Goal: Find specific page/section: Find specific page/section

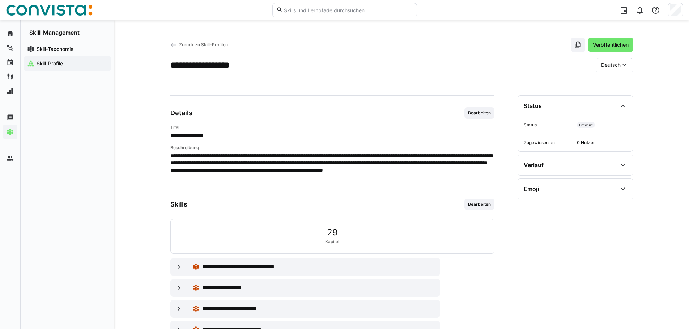
click at [174, 44] on eds-icon at bounding box center [173, 45] width 7 height 7
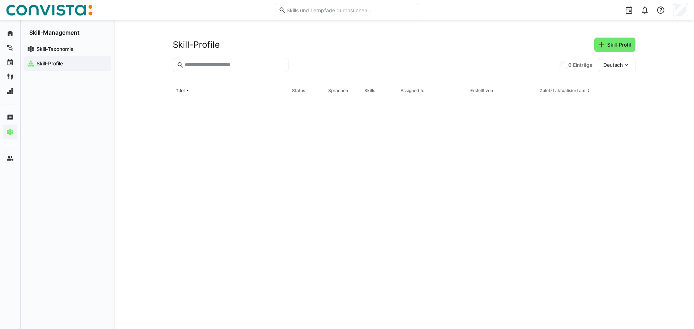
click at [223, 68] on input "text" at bounding box center [234, 65] width 101 height 7
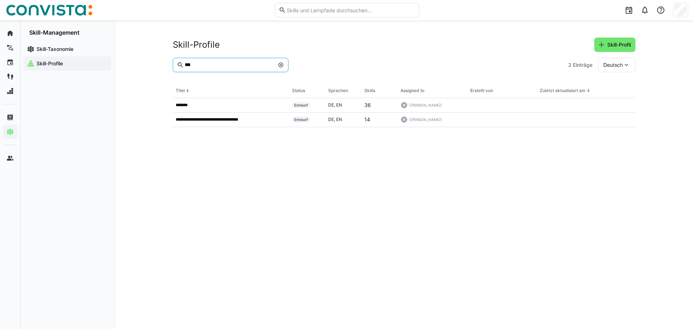
type input "***"
click at [364, 69] on div at bounding box center [428, 65] width 274 height 14
